Goal: Transaction & Acquisition: Purchase product/service

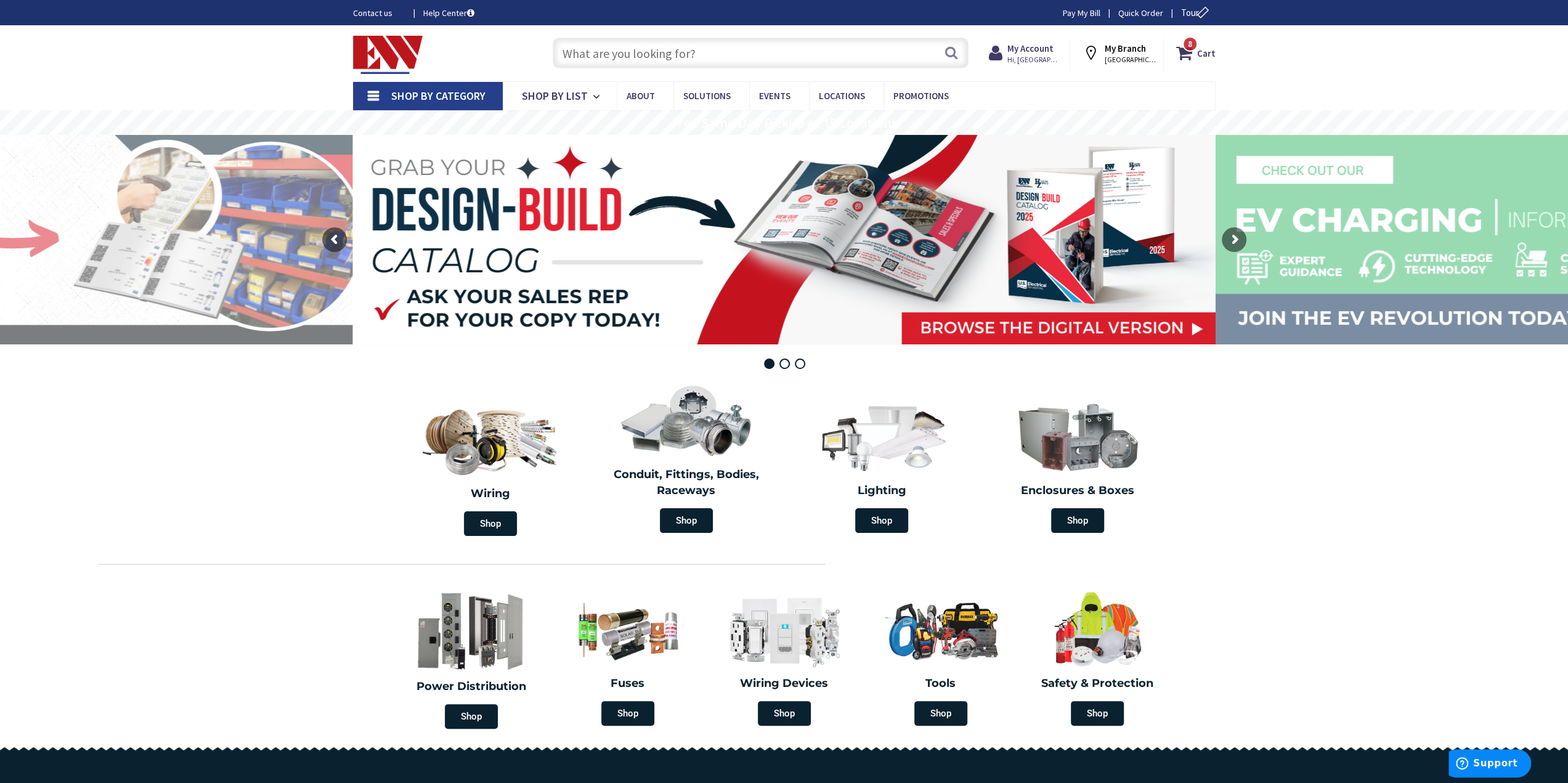
click at [617, 61] on input "text" at bounding box center [760, 53] width 416 height 31
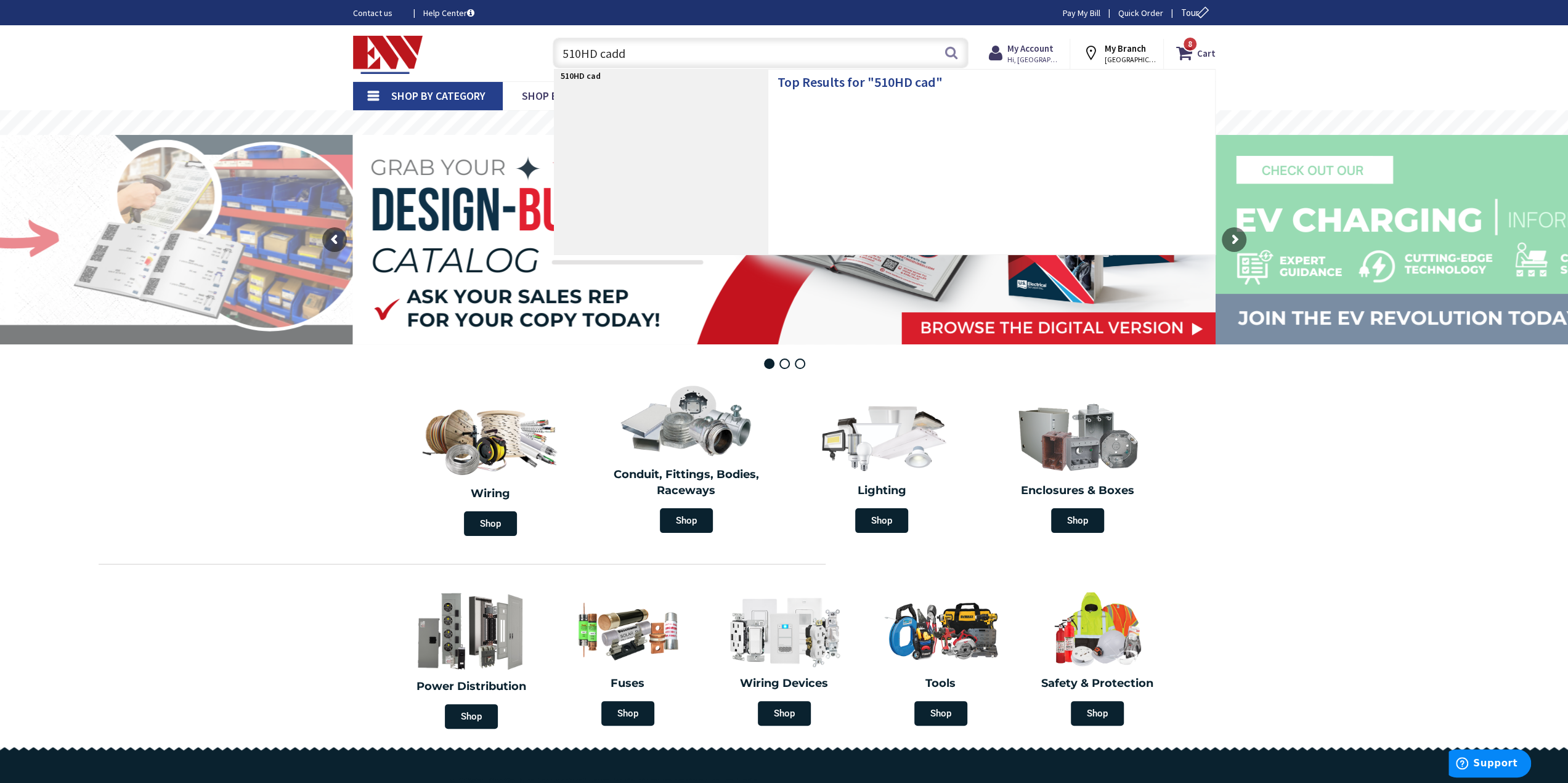
type input "510HD caddy"
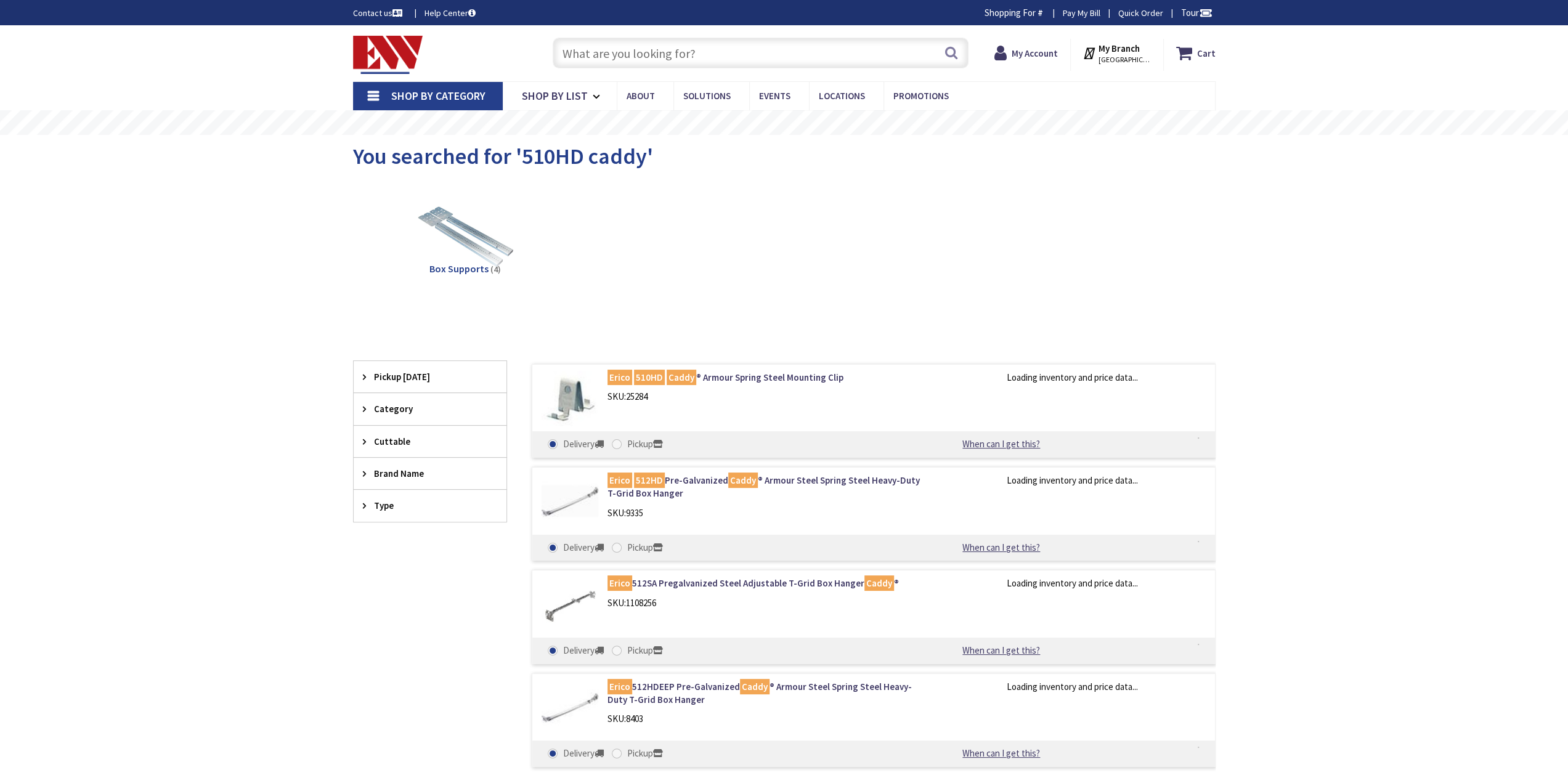
type input "[GEOGRAPHIC_DATA], [GEOGRAPHIC_DATA]"
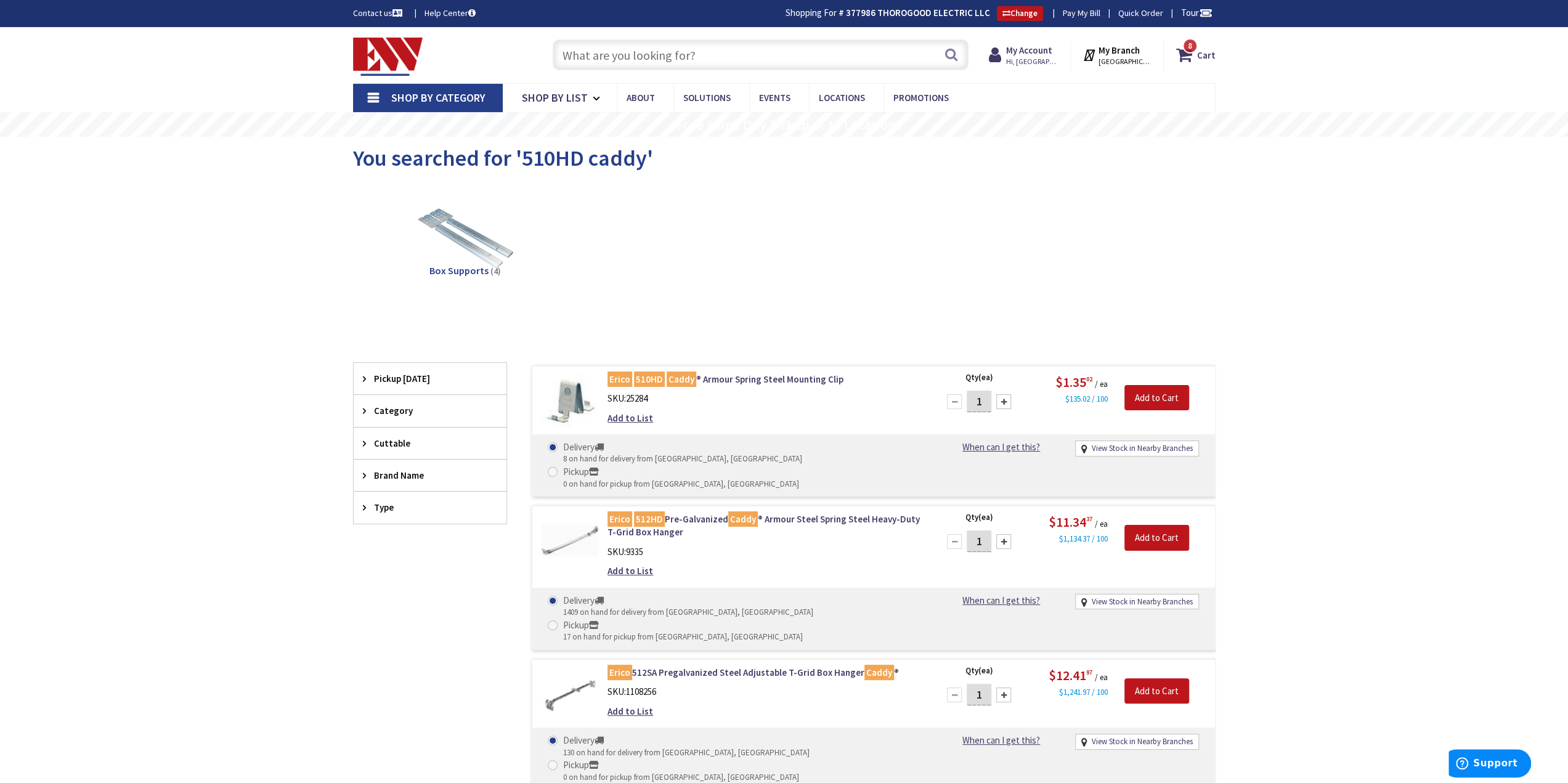
click at [667, 47] on input "text" at bounding box center [760, 55] width 416 height 31
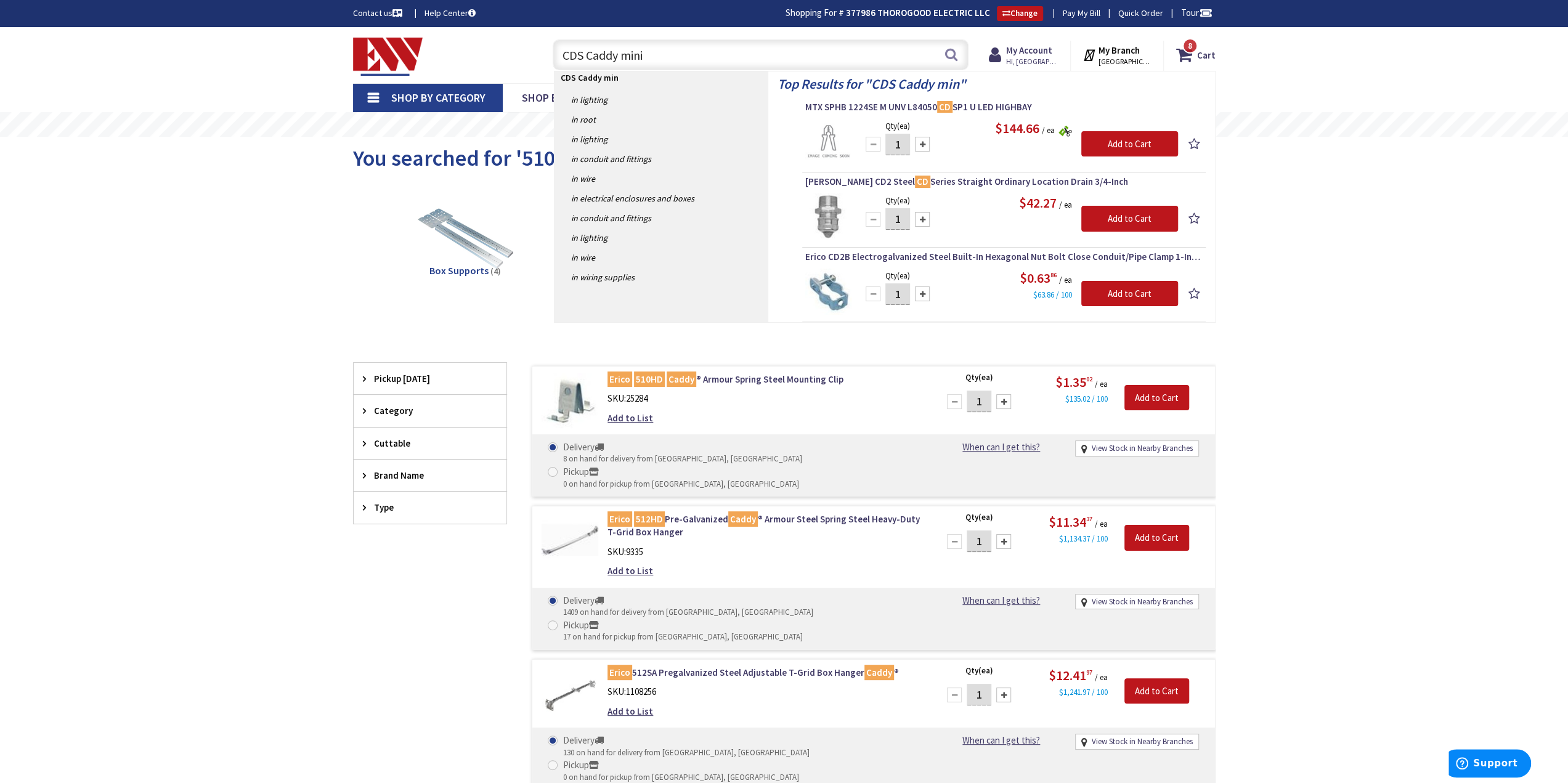
type input "CDS Caddy minis"
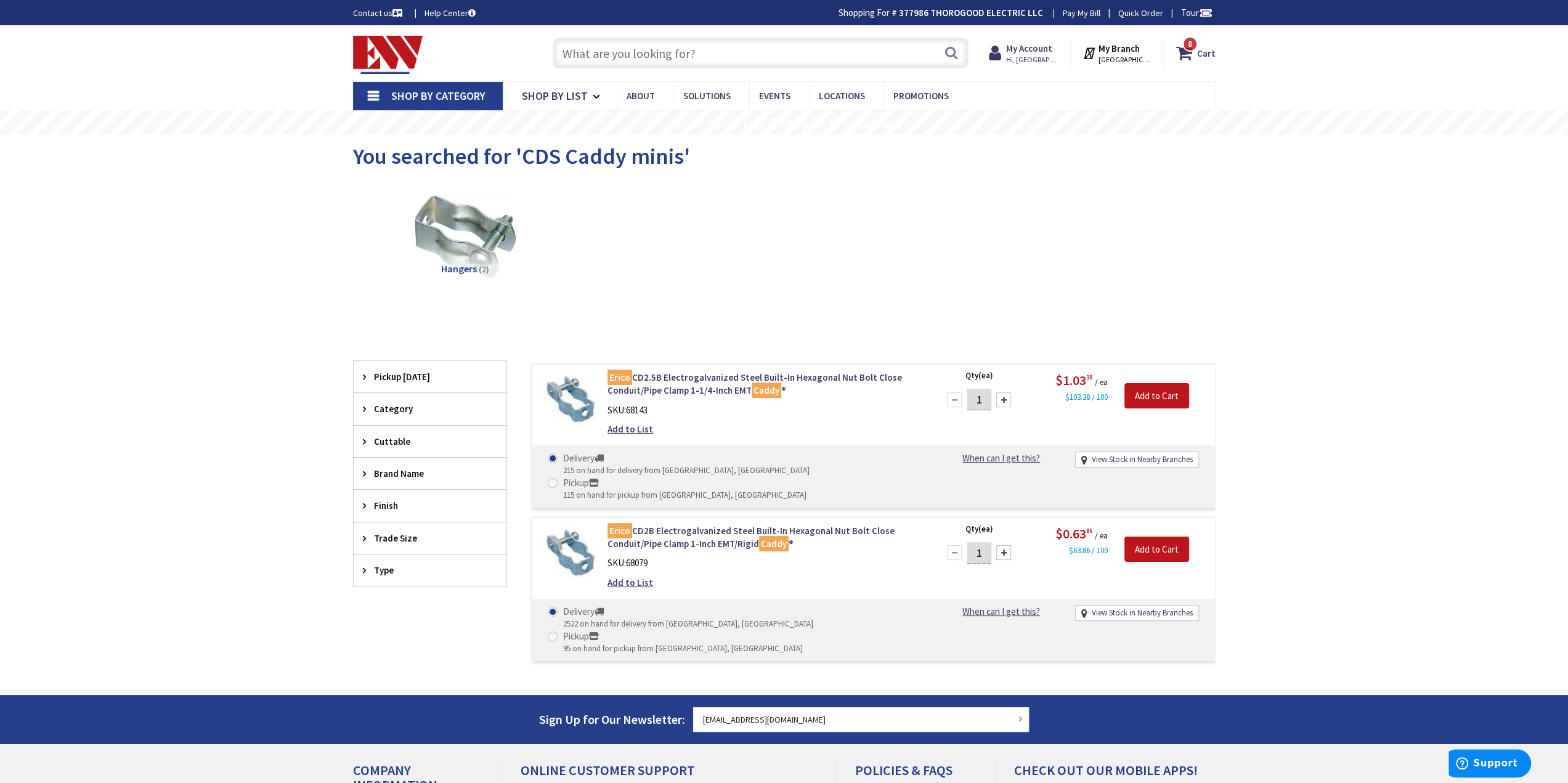
click at [663, 57] on input "text" at bounding box center [760, 53] width 416 height 31
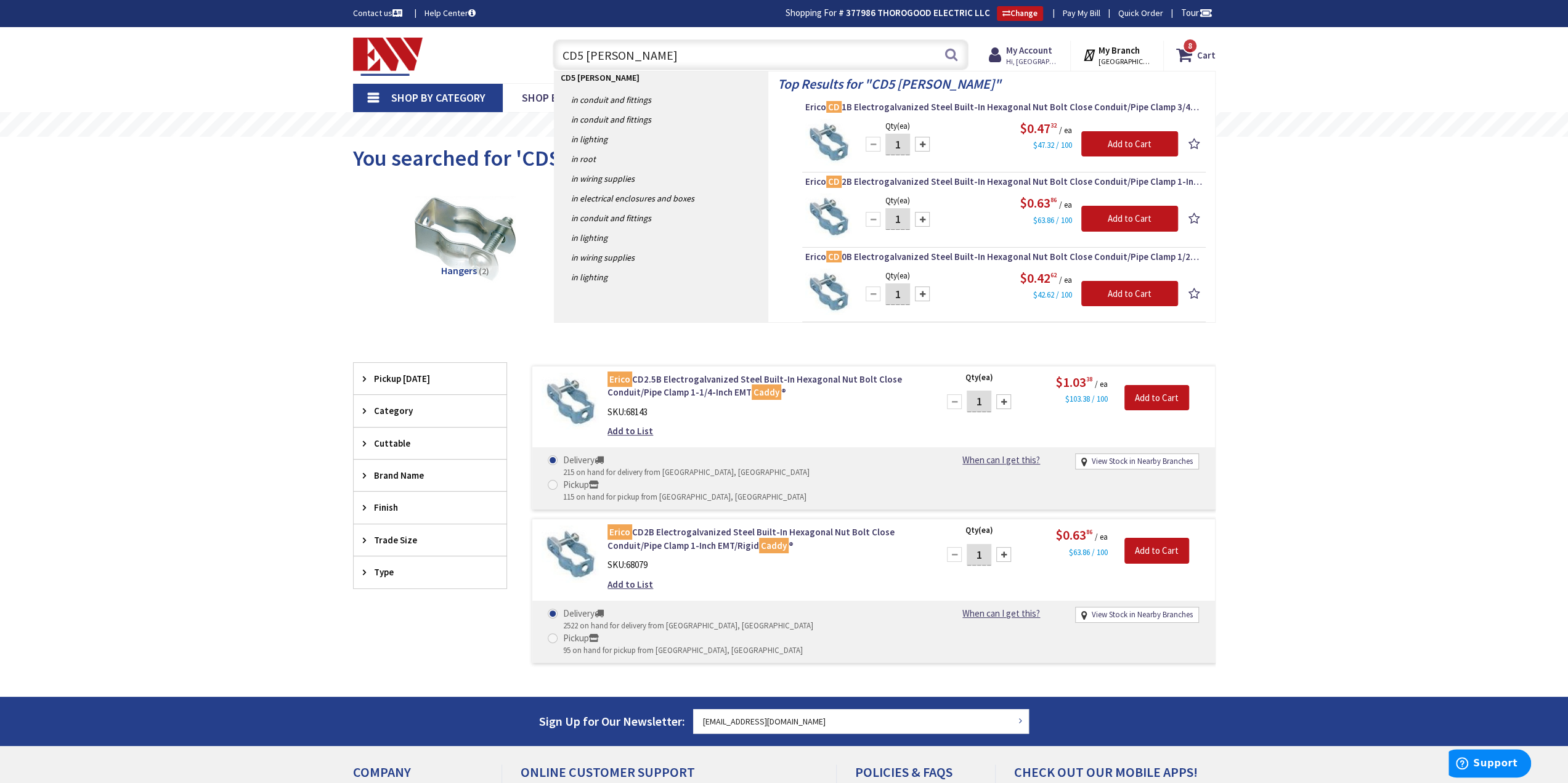
type input "CD5 Caddy Mini"
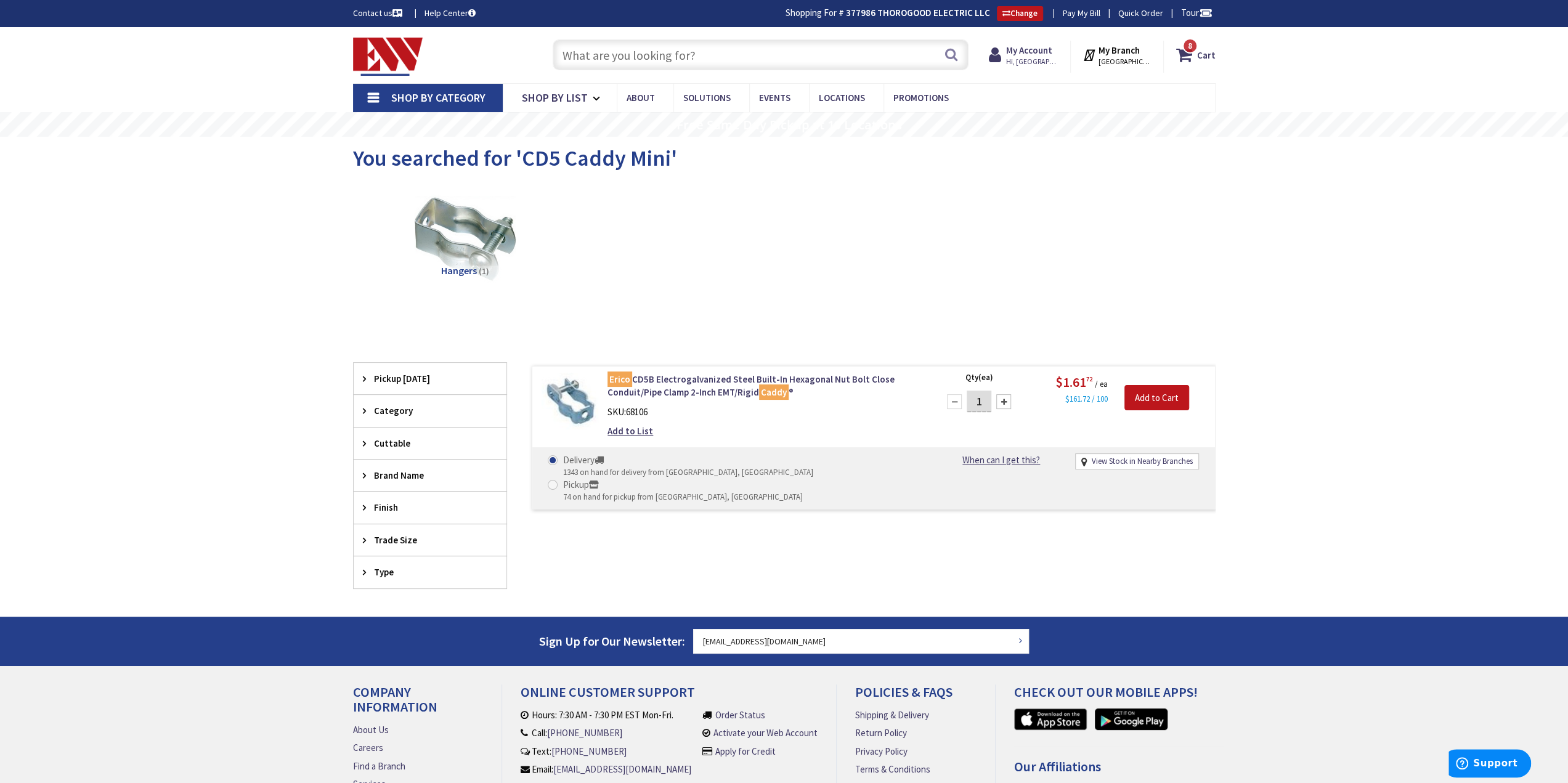
click at [675, 70] on input "text" at bounding box center [760, 55] width 416 height 31
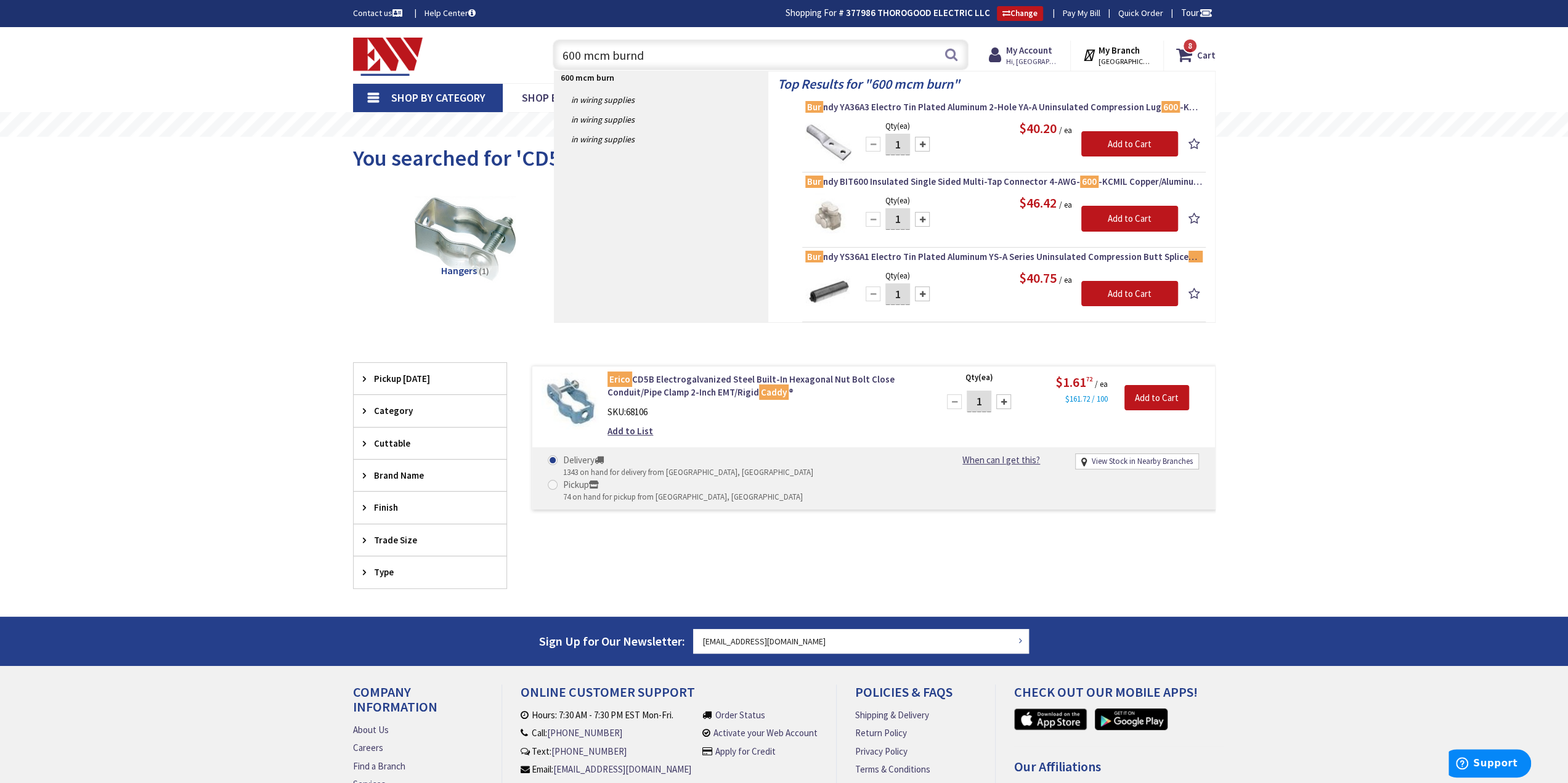
type input "600 mcm burndy"
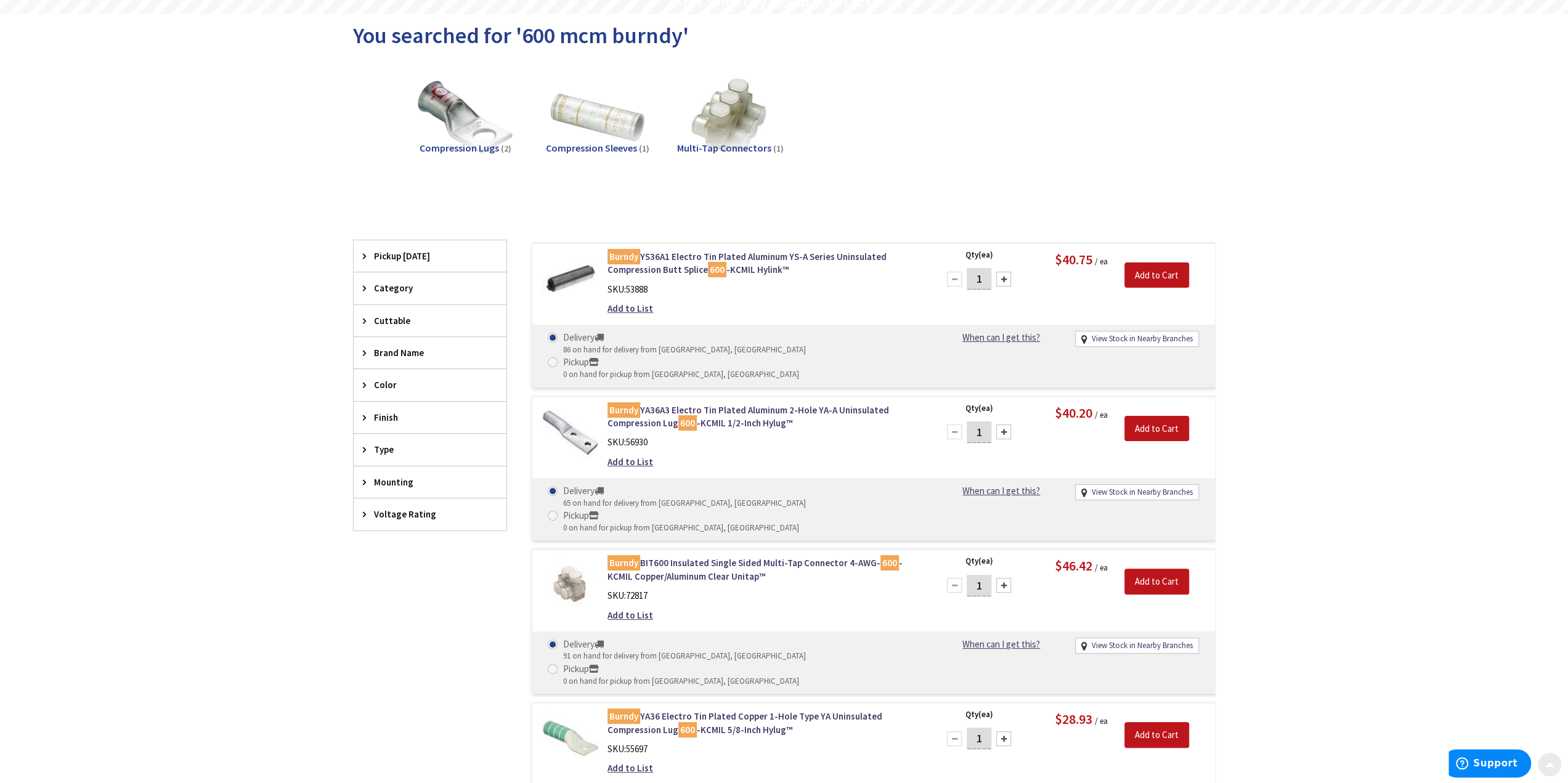
scroll to position [123, 0]
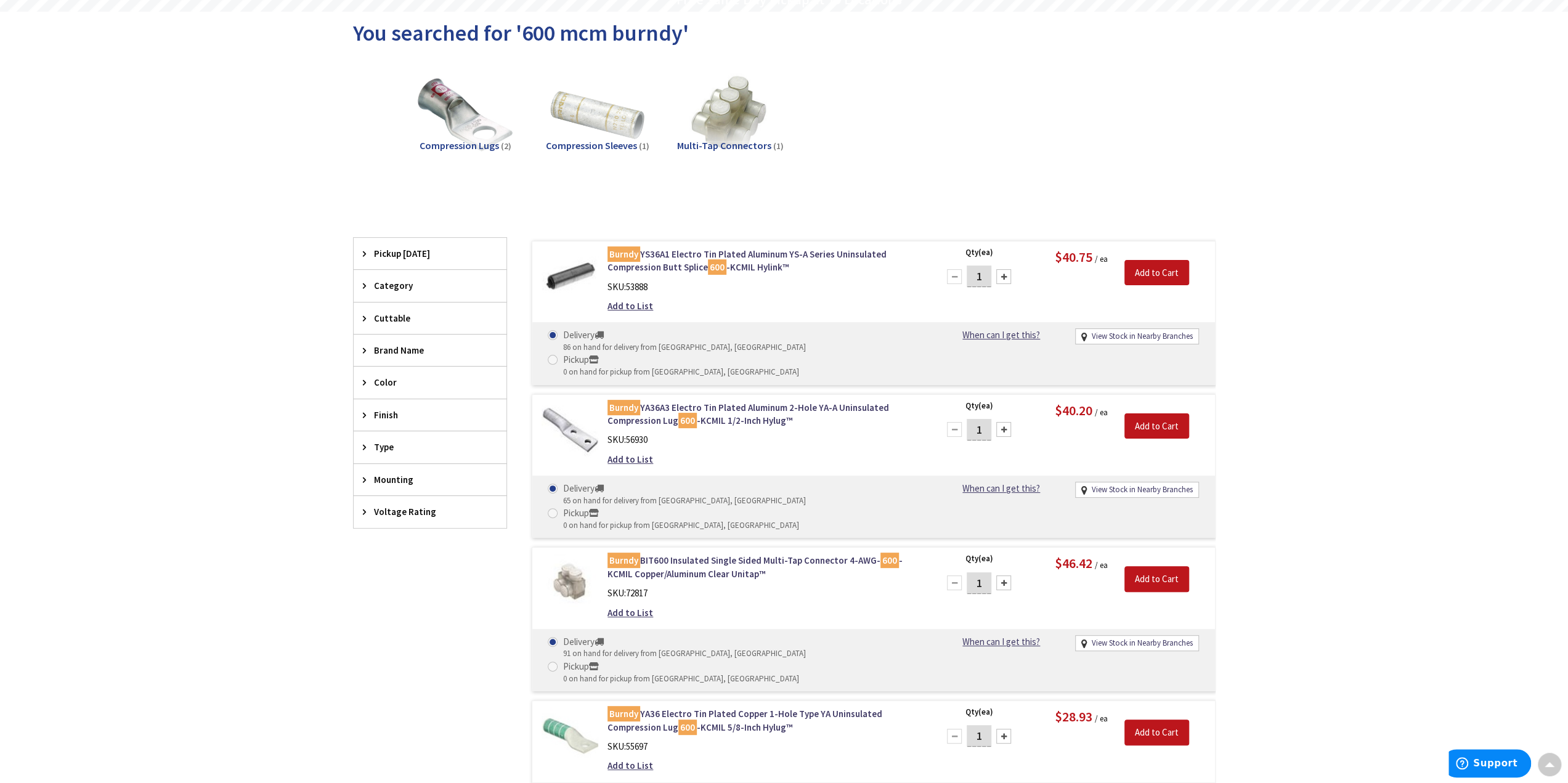
click at [978, 572] on input "1" at bounding box center [979, 583] width 24 height 21
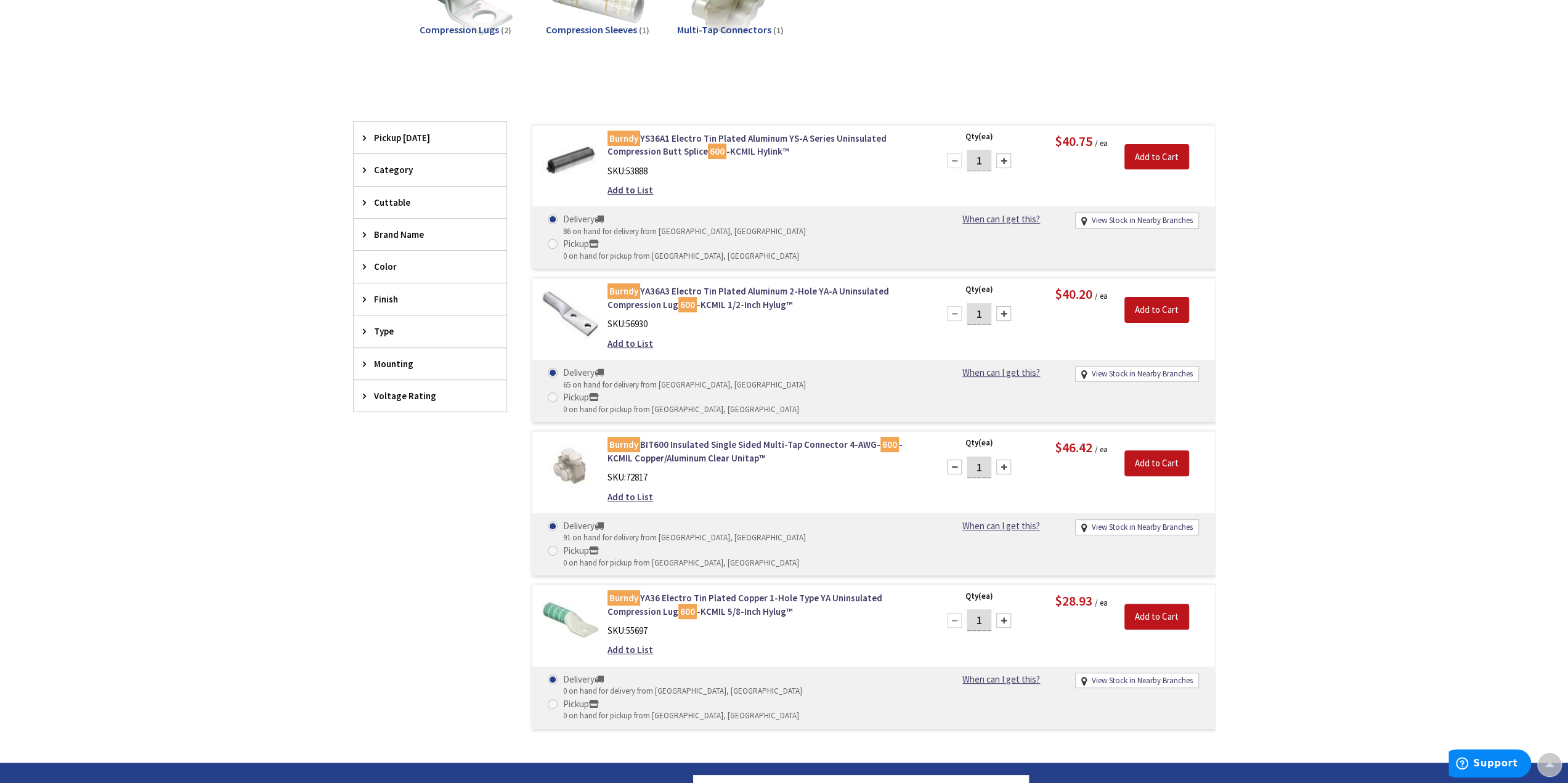
scroll to position [0, 0]
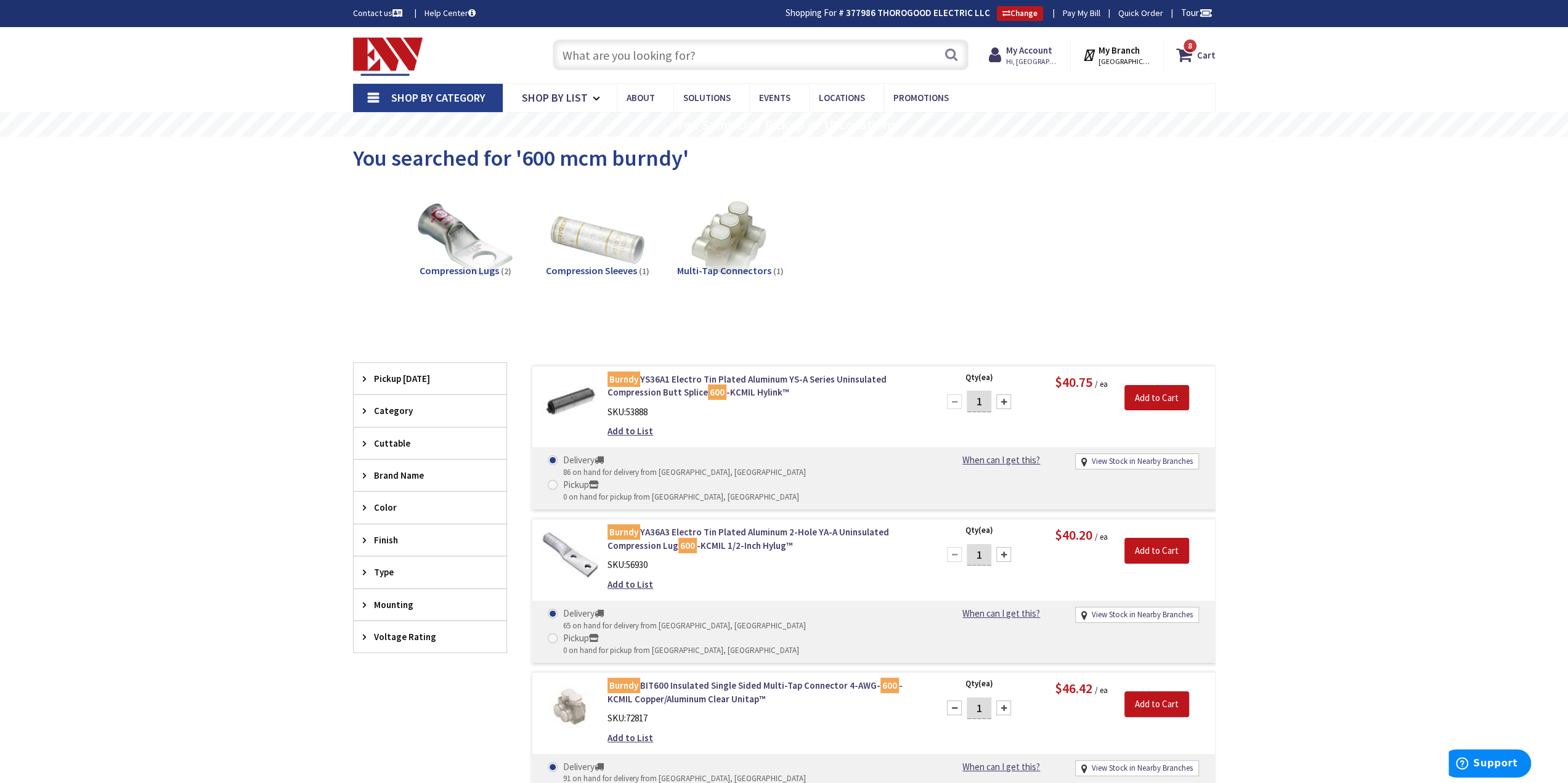
click at [420, 62] on img at bounding box center [387, 57] width 70 height 38
